Goal: Find specific fact: Find specific fact

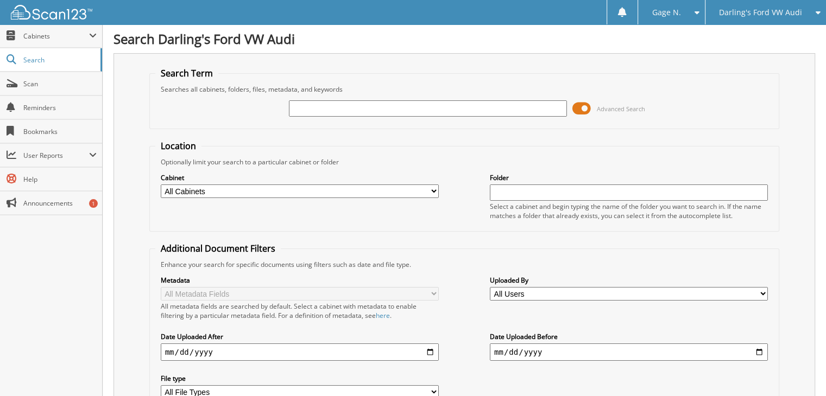
click at [338, 104] on input "text" at bounding box center [428, 108] width 278 height 16
type input "303188"
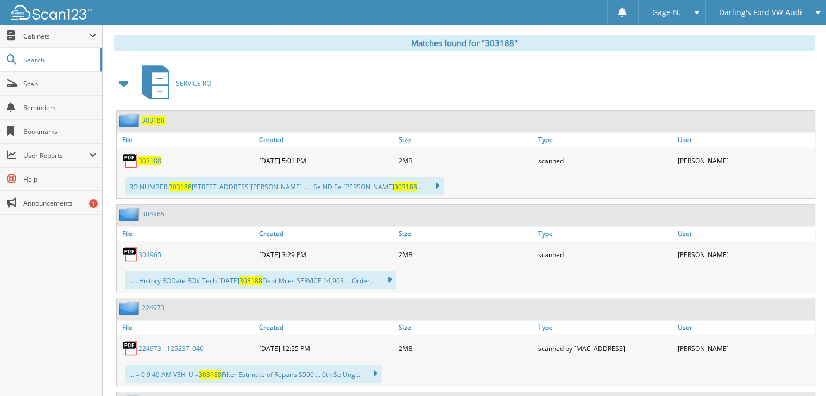
scroll to position [489, 0]
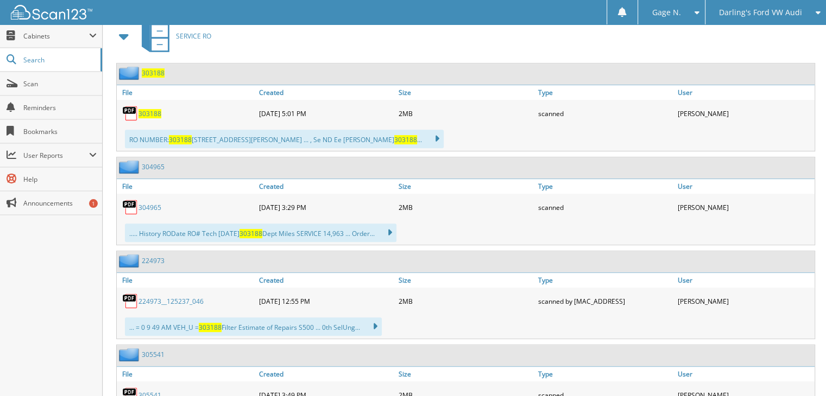
click at [152, 109] on span "303188" at bounding box center [149, 113] width 23 height 9
